Goal: Check status: Check status

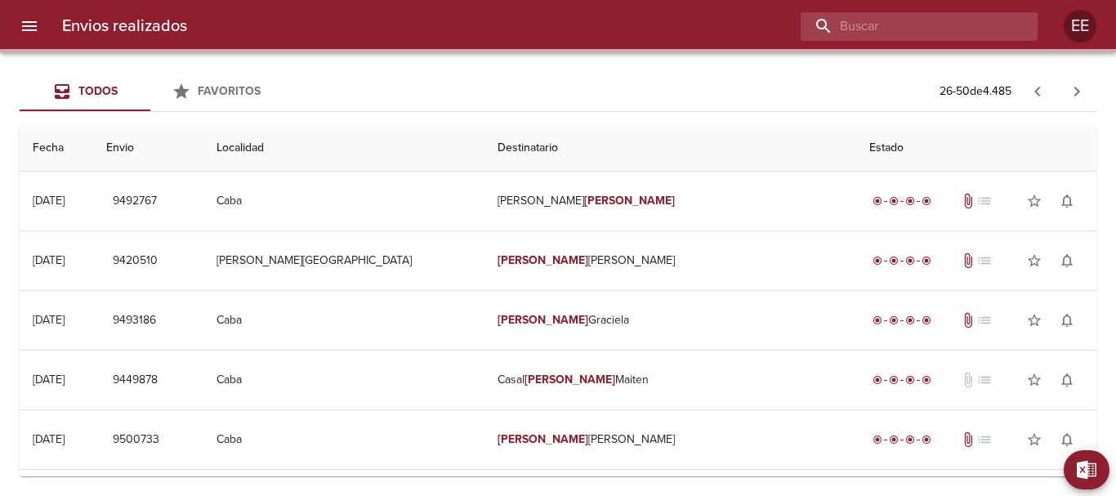
scroll to position [1186, 0]
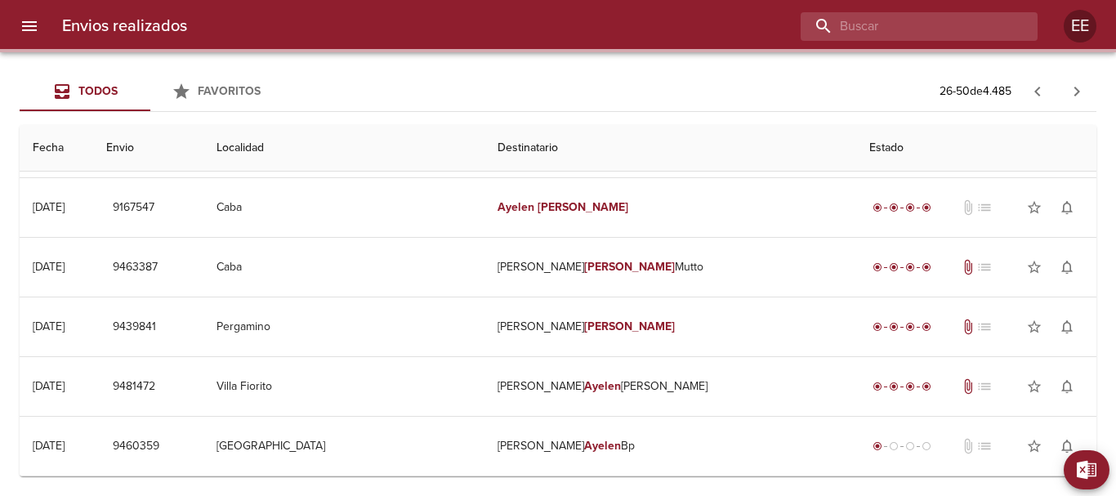
click at [945, 29] on input "buscar" at bounding box center [905, 26] width 209 height 29
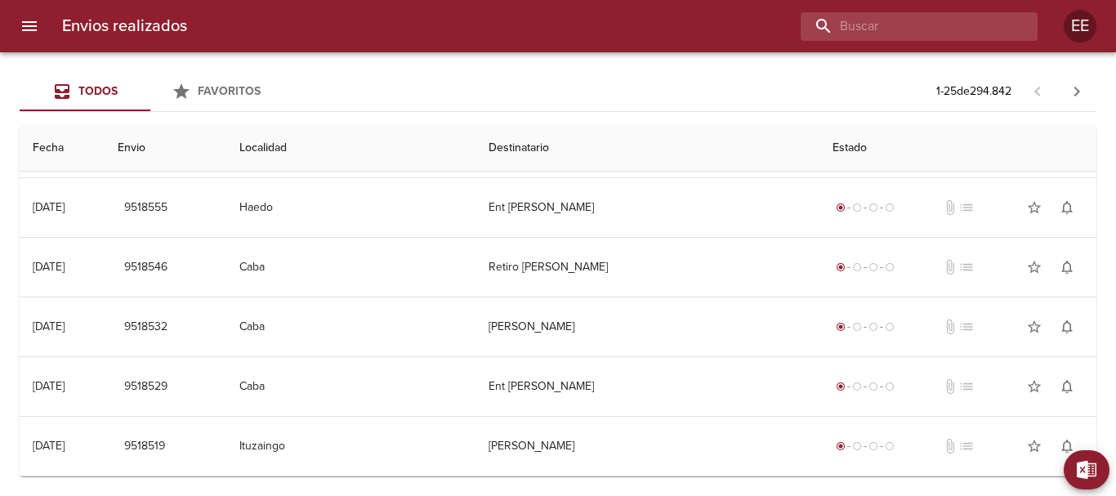
scroll to position [0, 0]
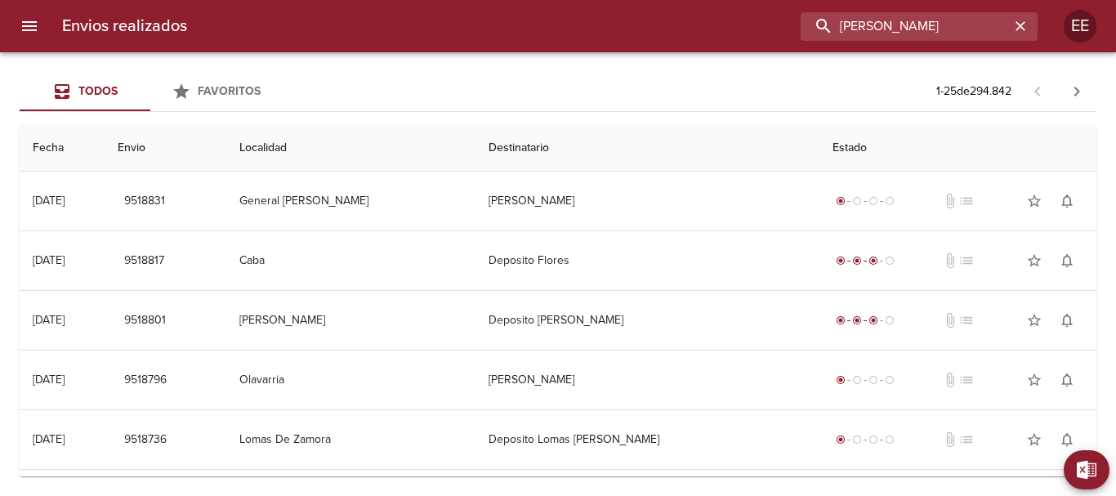
type input "[PERSON_NAME]"
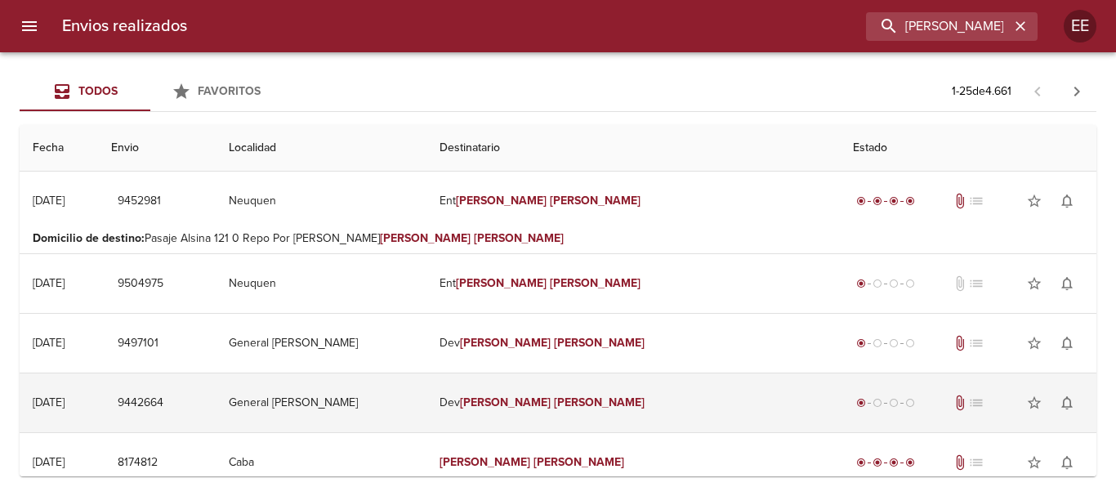
click at [644, 405] on td "[PERSON_NAME]" at bounding box center [632, 402] width 413 height 59
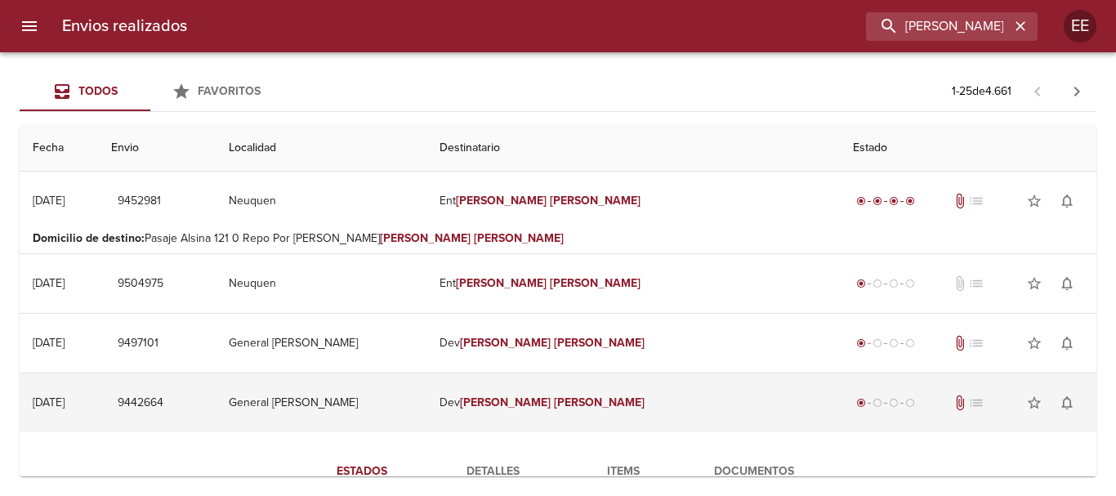
scroll to position [245, 0]
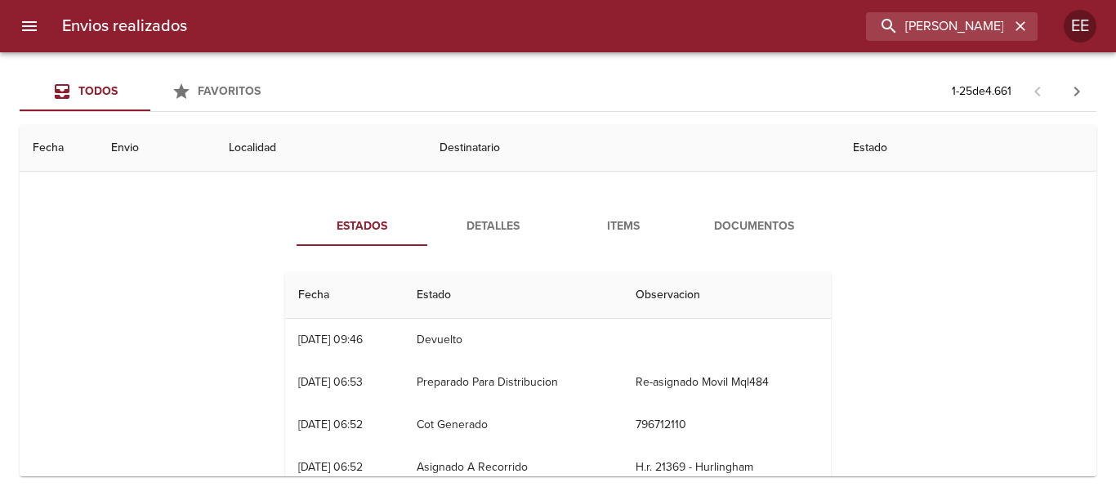
click at [619, 225] on span "Items" at bounding box center [623, 226] width 111 height 20
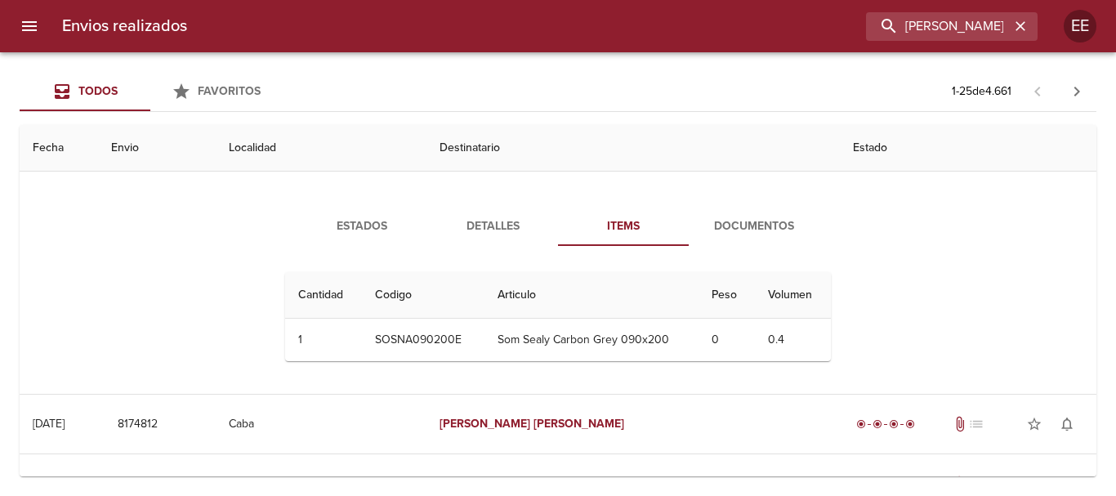
scroll to position [163, 0]
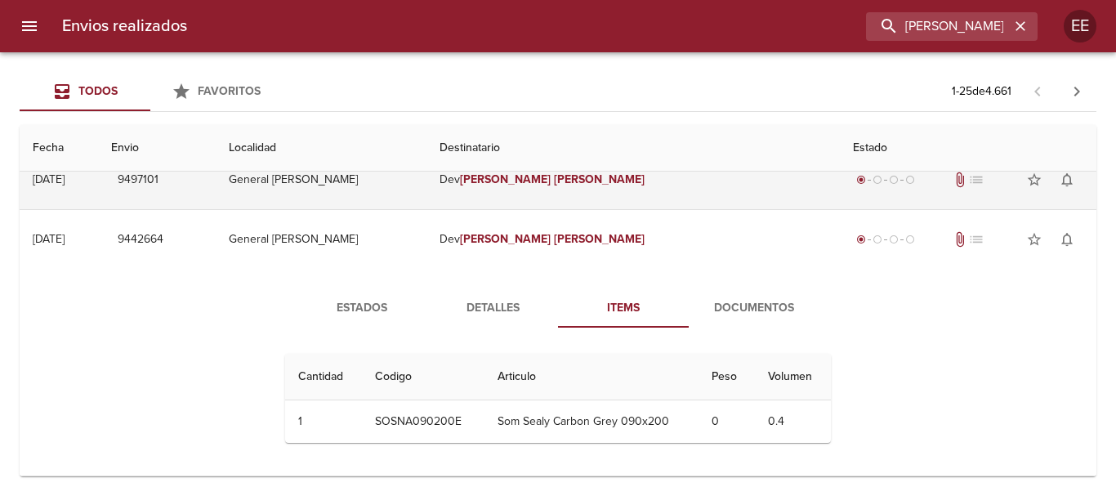
click at [609, 191] on td "[PERSON_NAME]" at bounding box center [632, 179] width 413 height 59
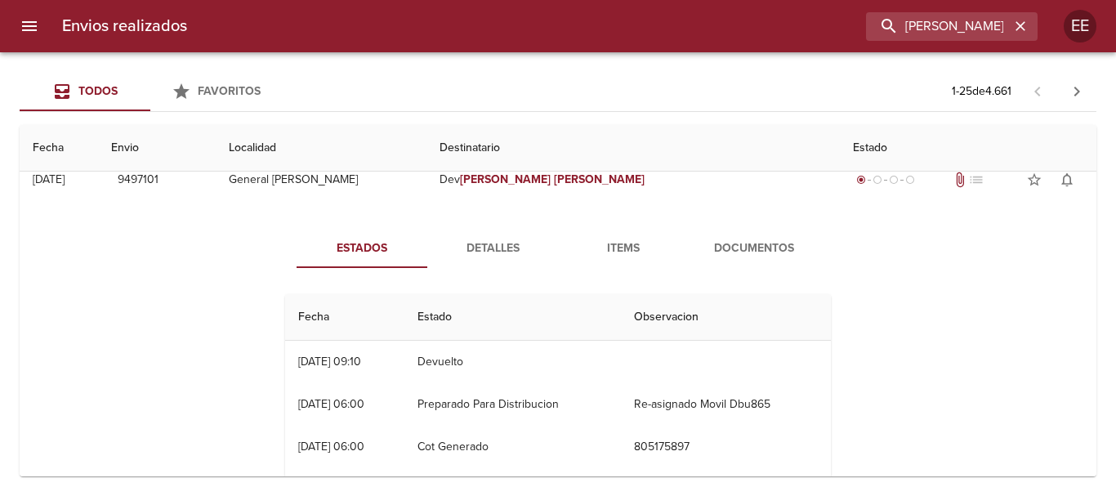
click at [654, 237] on button "Items" at bounding box center [623, 248] width 131 height 39
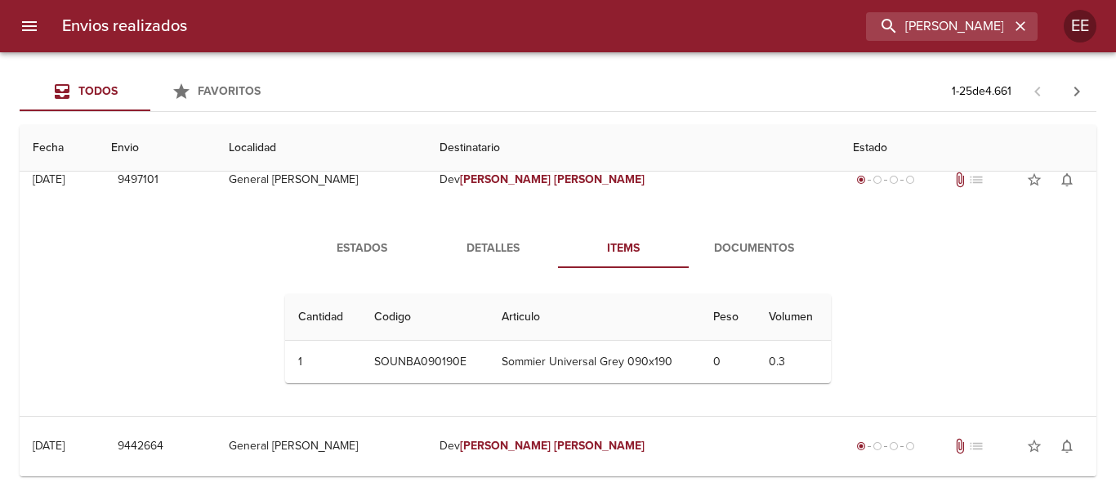
click at [613, 252] on span "Items" at bounding box center [623, 249] width 111 height 20
click at [774, 260] on button "Documentos" at bounding box center [754, 248] width 131 height 39
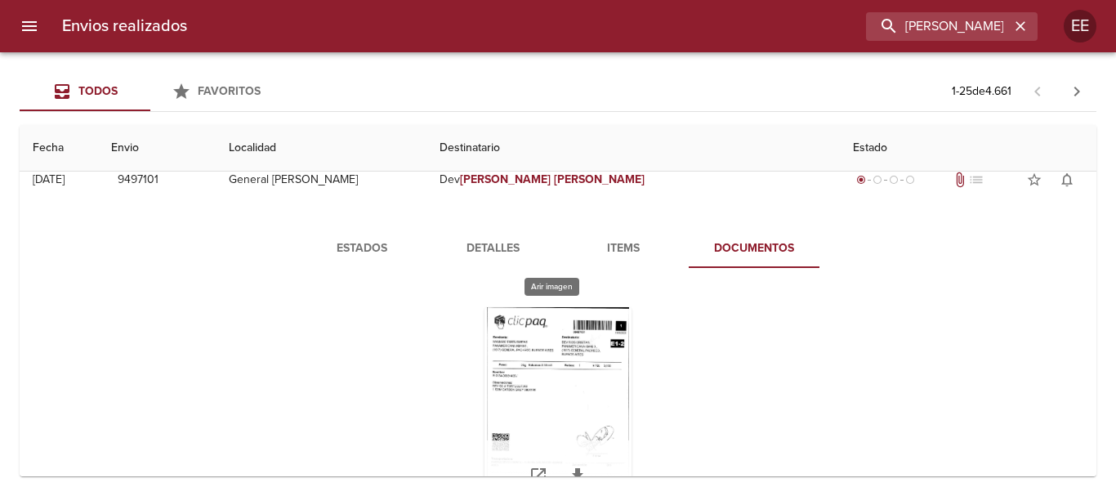
scroll to position [245, 0]
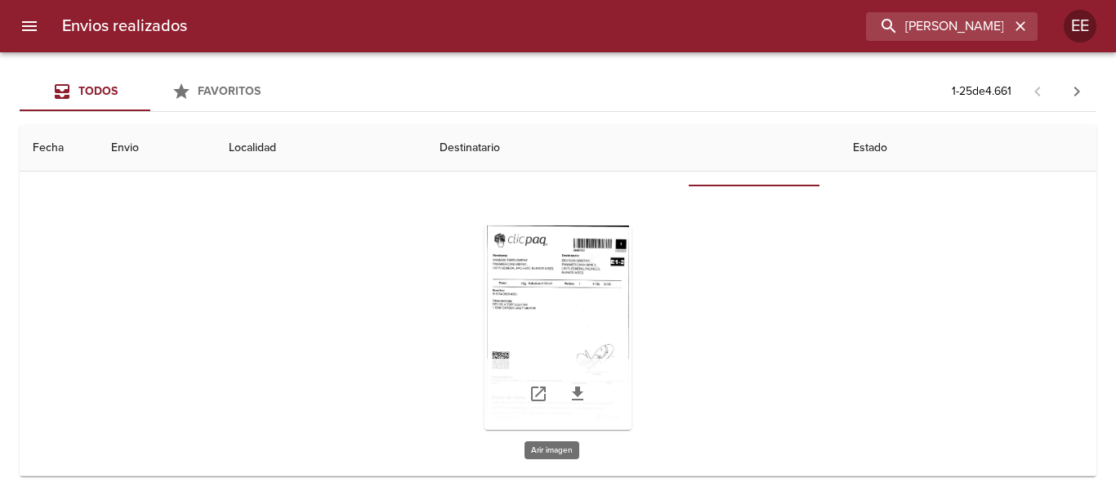
click at [548, 299] on div "Tabla de envíos del cliente" at bounding box center [557, 327] width 147 height 204
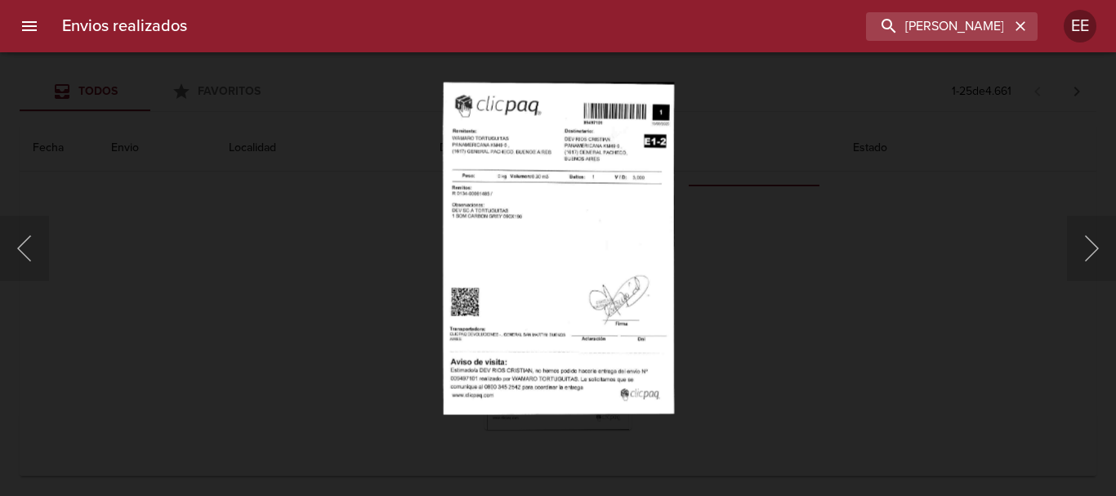
click at [503, 217] on img "Lightbox" at bounding box center [558, 248] width 232 height 332
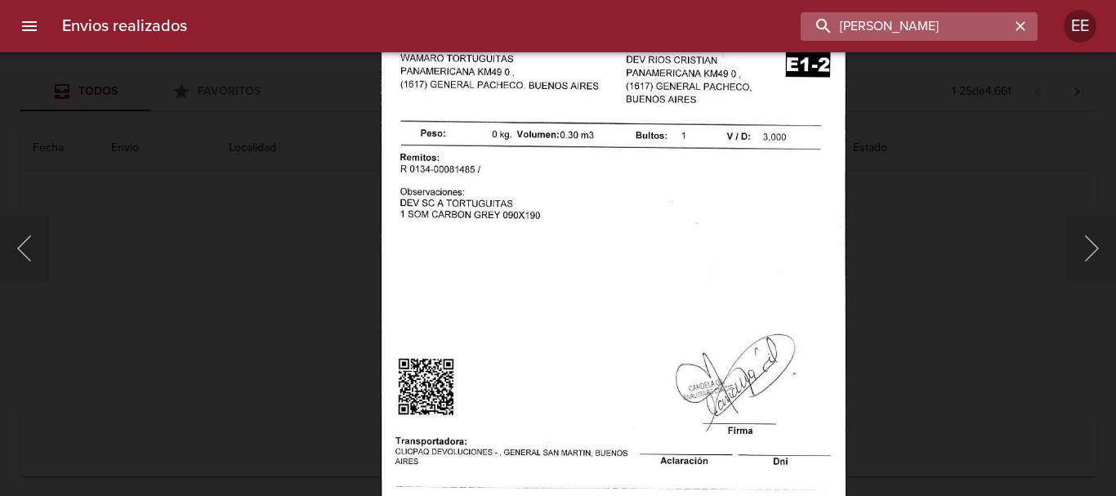
drag, startPoint x: 941, startPoint y: 16, endPoint x: 998, endPoint y: 24, distance: 57.6
click at [942, 16] on input "[PERSON_NAME]" at bounding box center [905, 26] width 209 height 29
click at [1020, 24] on icon "button" at bounding box center [1020, 26] width 16 height 16
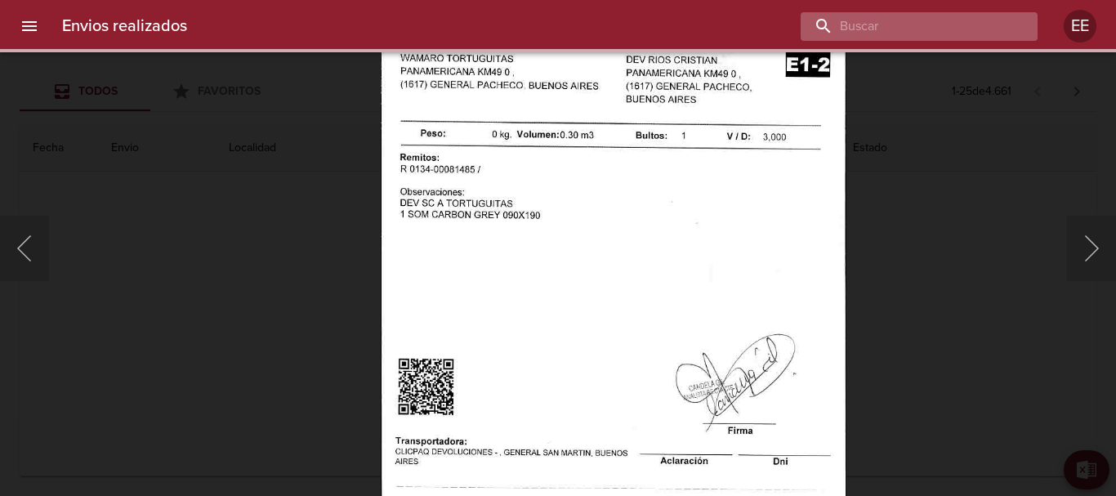
click at [922, 27] on input "buscar" at bounding box center [905, 26] width 209 height 29
paste input "[PERSON_NAME] [PERSON_NAME]"
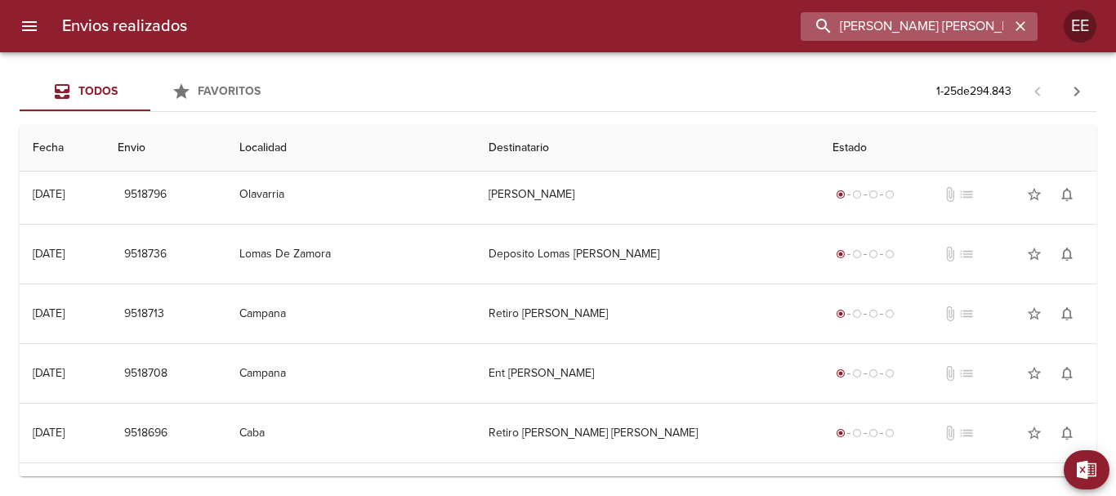
scroll to position [0, 0]
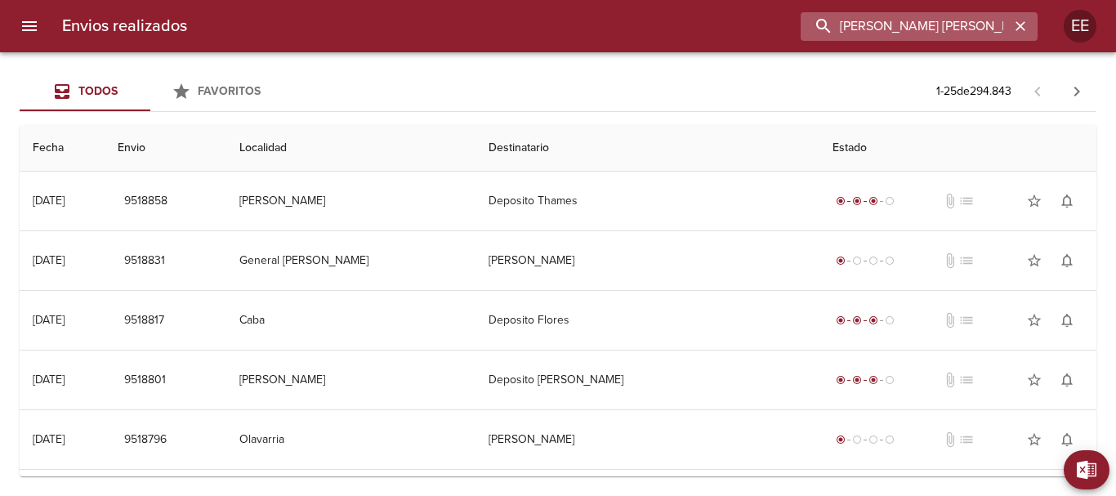
type input "[PERSON_NAME] [PERSON_NAME]"
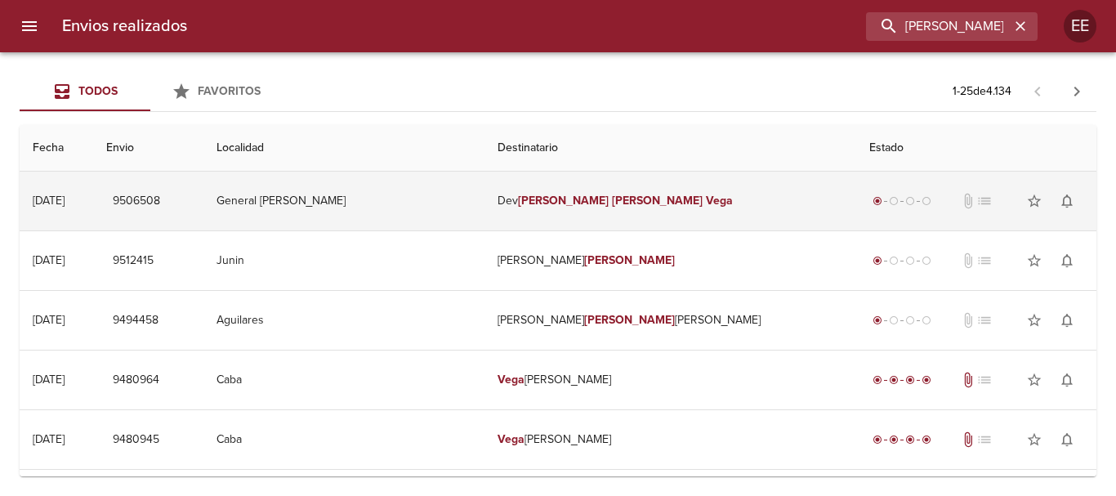
click at [555, 194] on em "[PERSON_NAME]" at bounding box center [563, 201] width 91 height 14
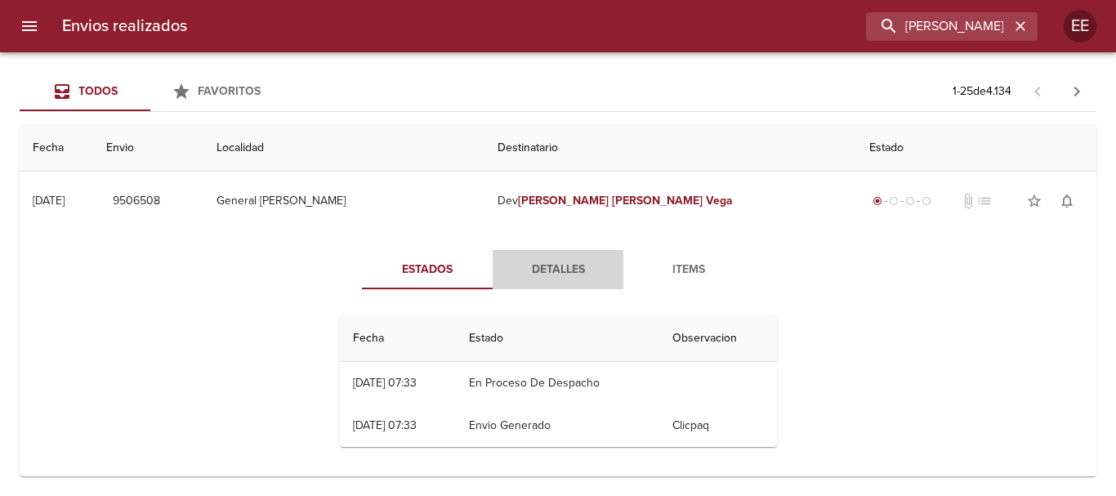
drag, startPoint x: 563, startPoint y: 265, endPoint x: 681, endPoint y: 307, distance: 125.8
click at [563, 269] on span "Detalles" at bounding box center [557, 270] width 111 height 20
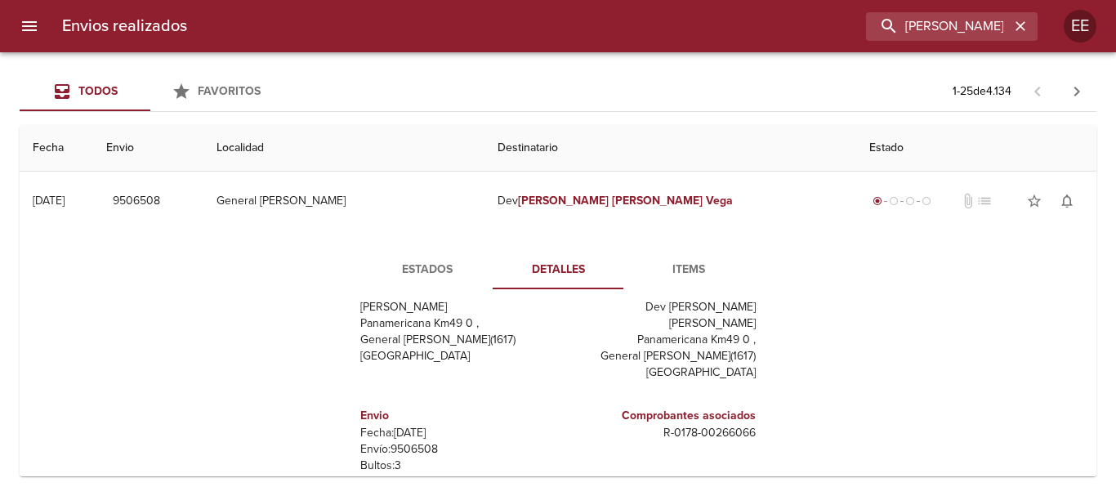
click at [680, 252] on button "Items" at bounding box center [688, 269] width 131 height 39
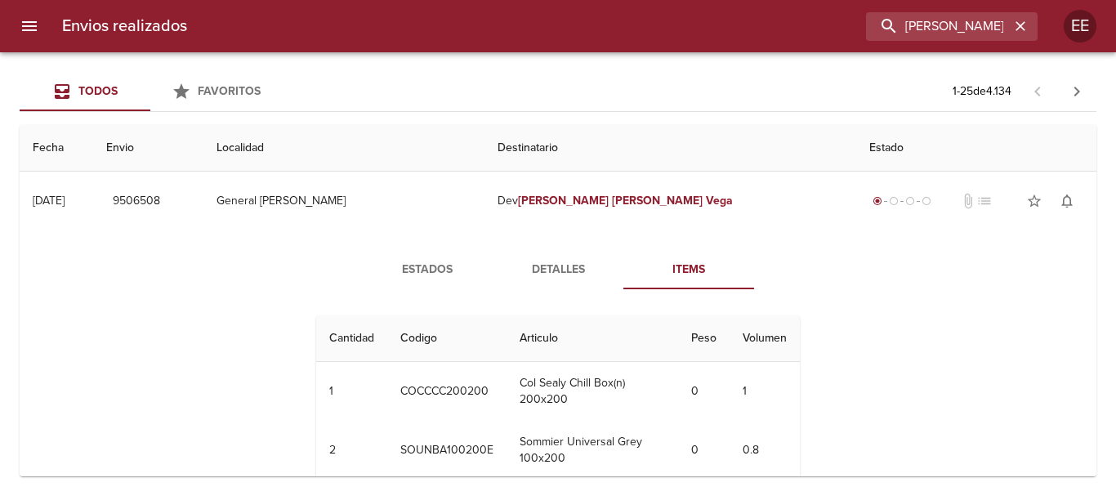
click at [416, 263] on span "Estados" at bounding box center [427, 270] width 111 height 20
